Goal: Information Seeking & Learning: Learn about a topic

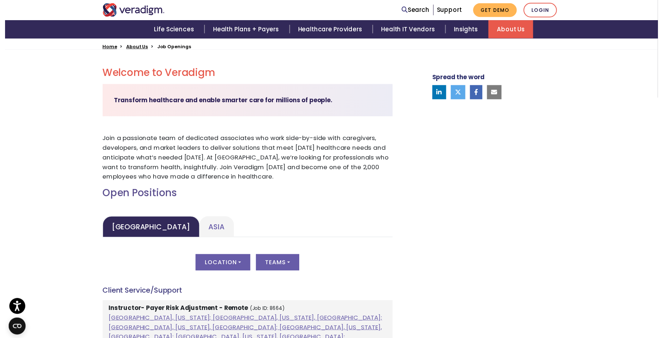
scroll to position [360, 0]
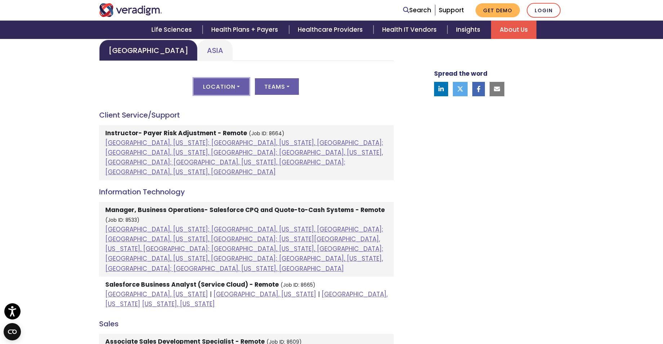
click at [219, 93] on button "Location" at bounding box center [222, 86] width 56 height 17
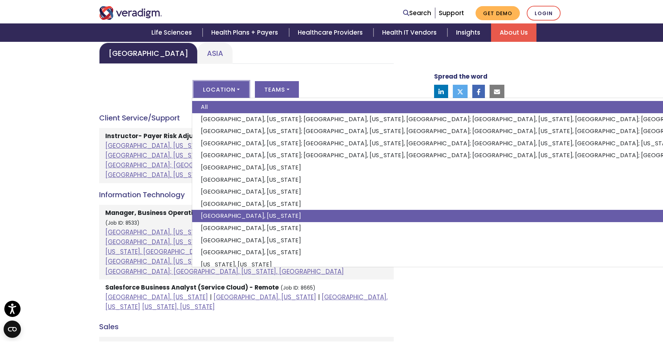
scroll to position [9, 0]
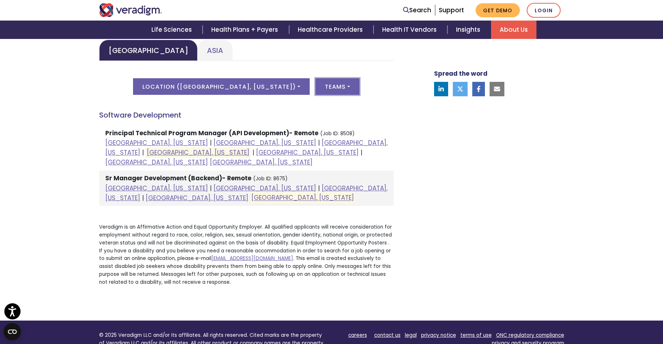
click at [322, 87] on button "Teams" at bounding box center [337, 86] width 44 height 17
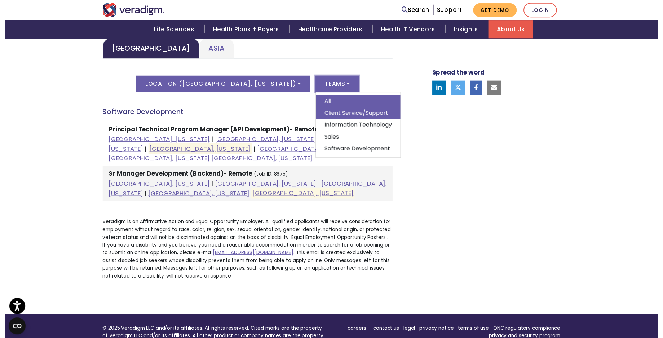
scroll to position [360, 0]
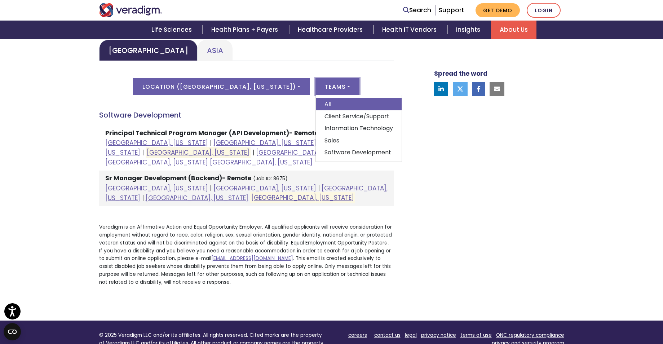
click at [208, 104] on div "[GEOGRAPHIC_DATA] Location ( [GEOGRAPHIC_DATA], [US_STATE] ) All [GEOGRAPHIC_DA…" at bounding box center [246, 142] width 294 height 128
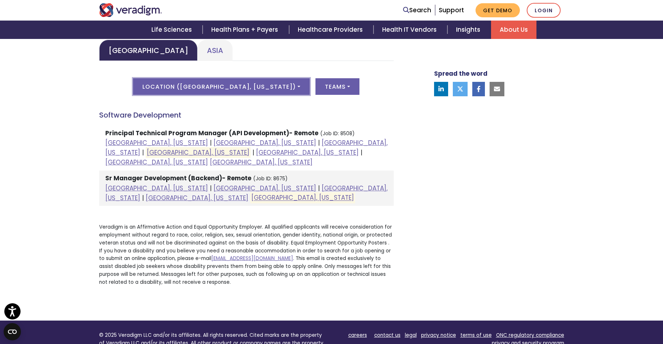
click at [245, 87] on button "Location ( [GEOGRAPHIC_DATA], [US_STATE] )" at bounding box center [221, 86] width 177 height 17
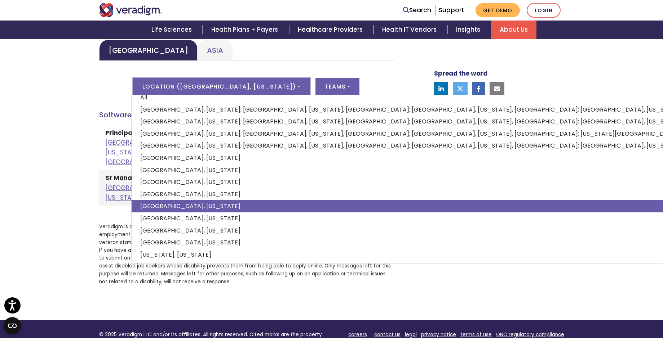
click at [45, 178] on div "Welcome to Veradigm Transform healthcare and enable smarter care for millions o…" at bounding box center [331, 95] width 663 height 451
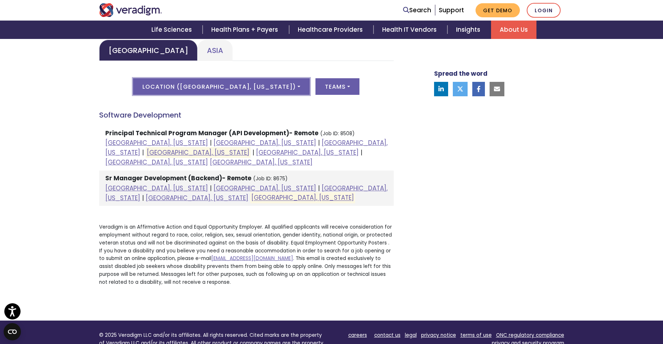
click at [271, 85] on button "Location ( [GEOGRAPHIC_DATA], [US_STATE] )" at bounding box center [221, 86] width 177 height 17
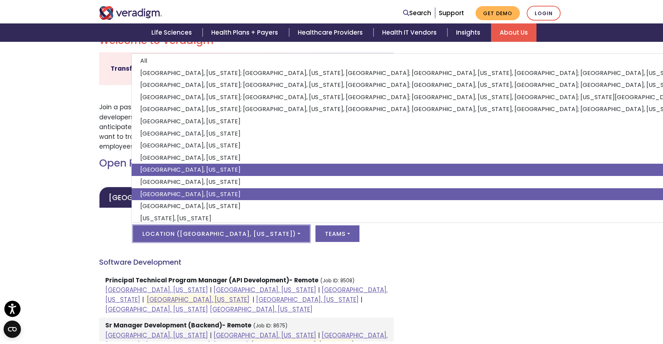
scroll to position [0, 0]
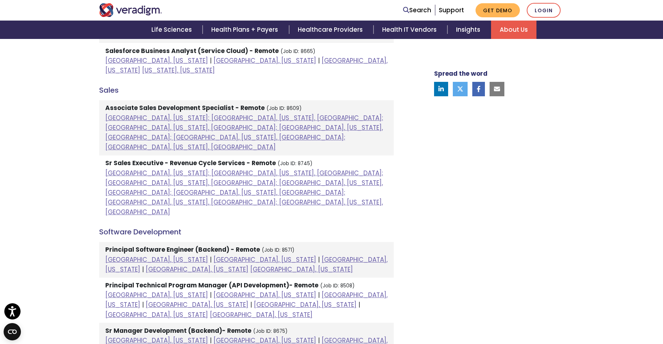
scroll to position [649, 0]
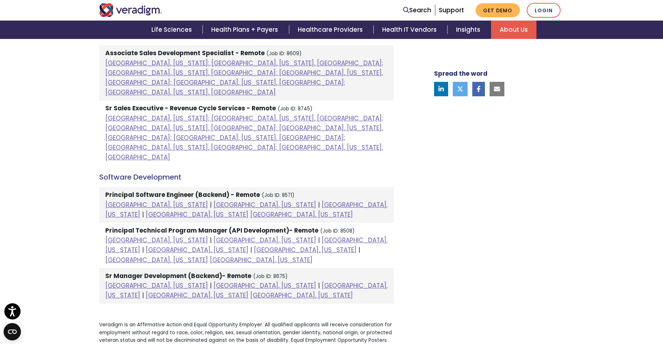
click at [181, 271] on strong "Sr Manager Development (Backend)- Remote" at bounding box center [178, 275] width 146 height 9
click at [337, 291] on link "[GEOGRAPHIC_DATA], [US_STATE]" at bounding box center [301, 295] width 103 height 9
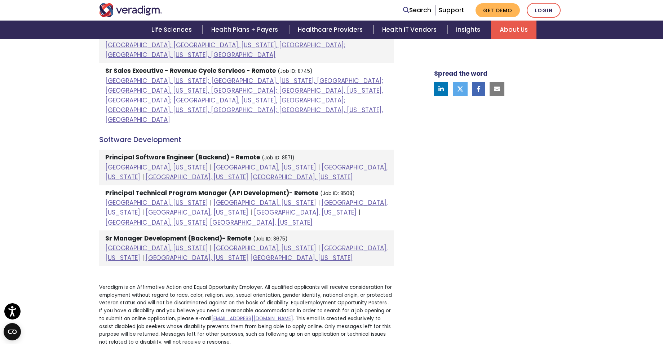
scroll to position [789, 0]
